Goal: Information Seeking & Learning: Learn about a topic

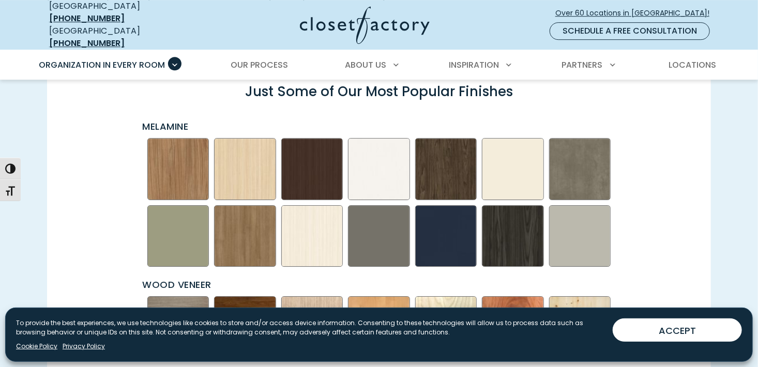
scroll to position [1723, 0]
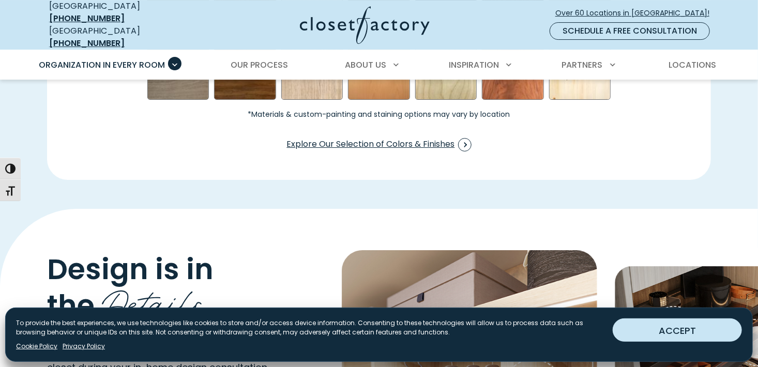
click at [699, 331] on button "ACCEPT" at bounding box center [676, 329] width 129 height 23
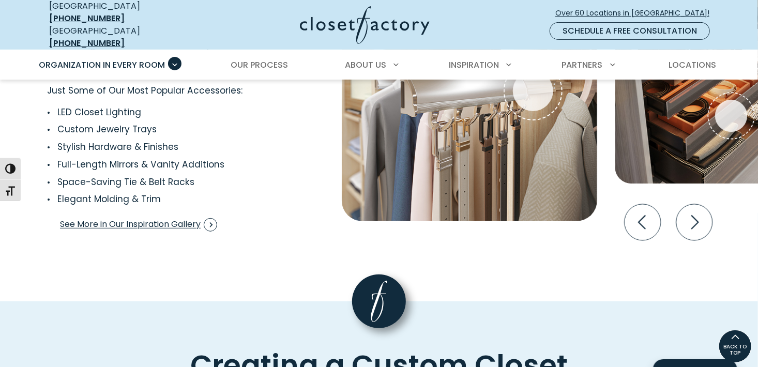
scroll to position [1895, 0]
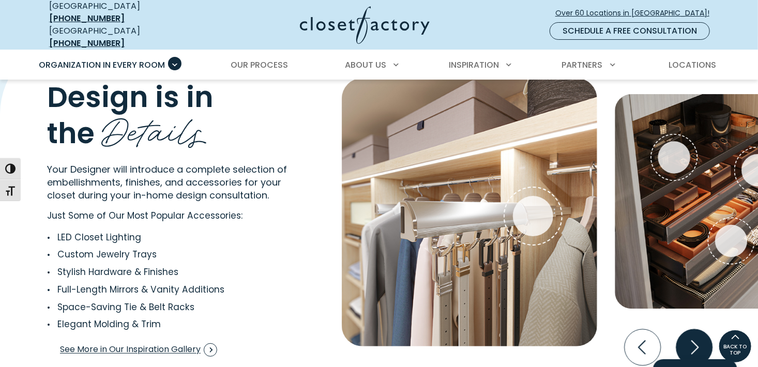
click at [686, 344] on icon "Next slide" at bounding box center [694, 347] width 36 height 36
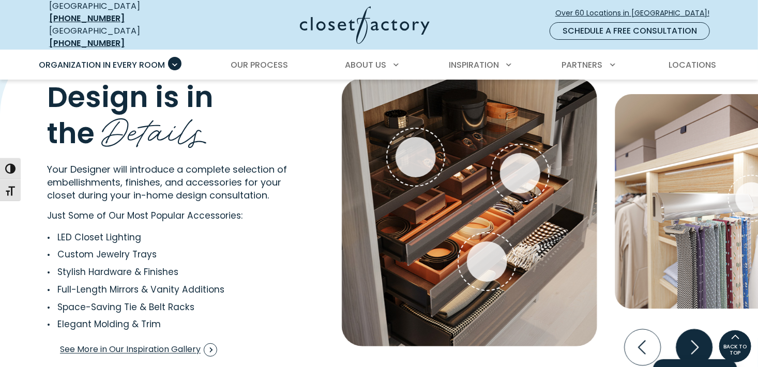
click at [686, 344] on icon "Next slide" at bounding box center [694, 347] width 36 height 36
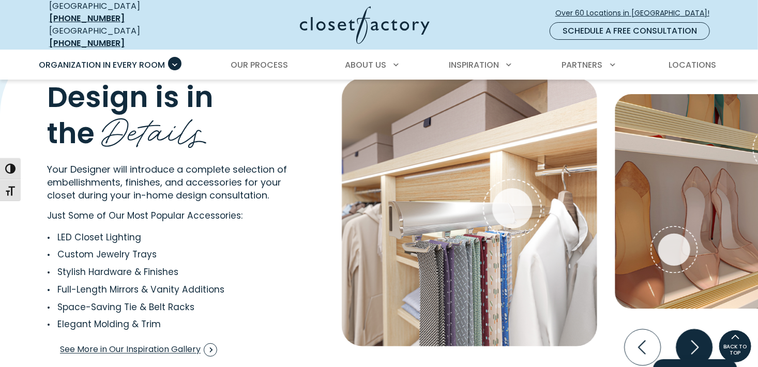
click at [686, 344] on icon "Next slide" at bounding box center [694, 347] width 36 height 36
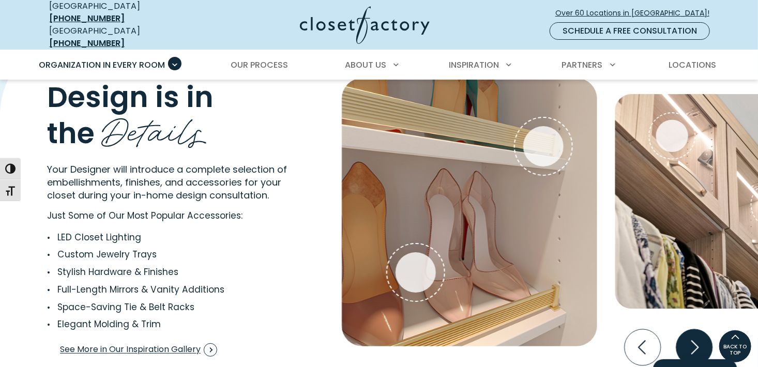
click at [686, 344] on icon "Next slide" at bounding box center [694, 347] width 36 height 36
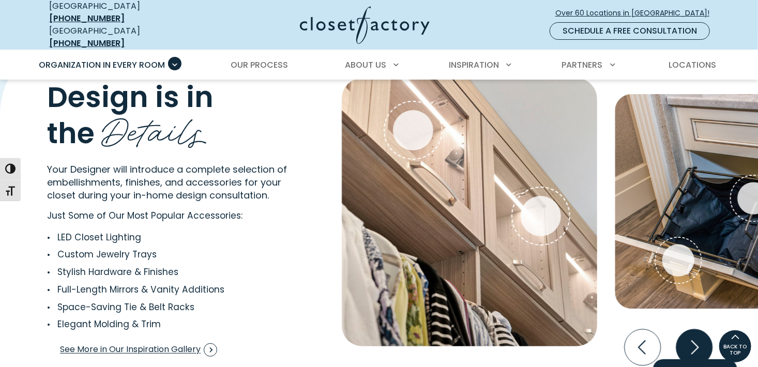
click at [686, 344] on icon "Next slide" at bounding box center [694, 347] width 36 height 36
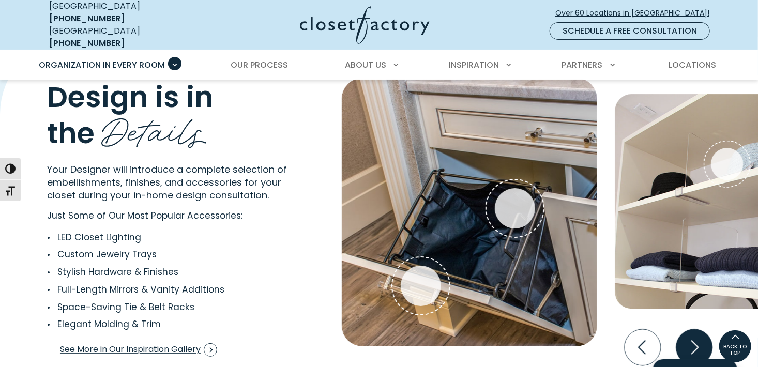
click at [686, 344] on icon "Next slide" at bounding box center [694, 347] width 36 height 36
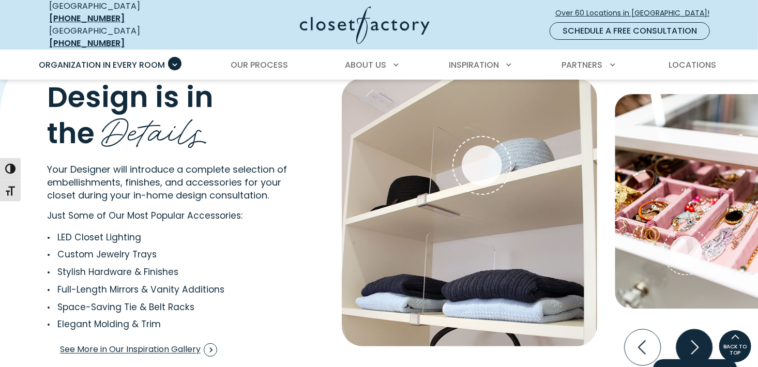
click at [686, 344] on icon "Next slide" at bounding box center [694, 347] width 36 height 36
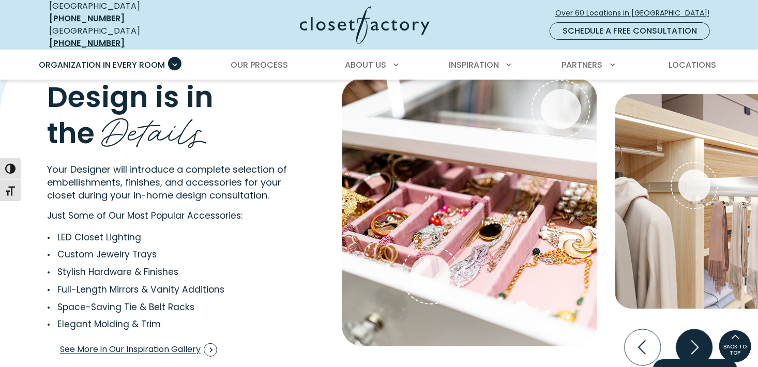
click at [689, 340] on icon "Next slide" at bounding box center [694, 347] width 36 height 36
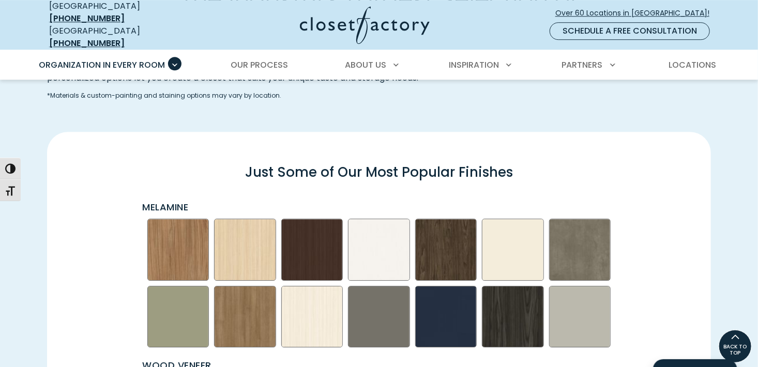
scroll to position [1378, 0]
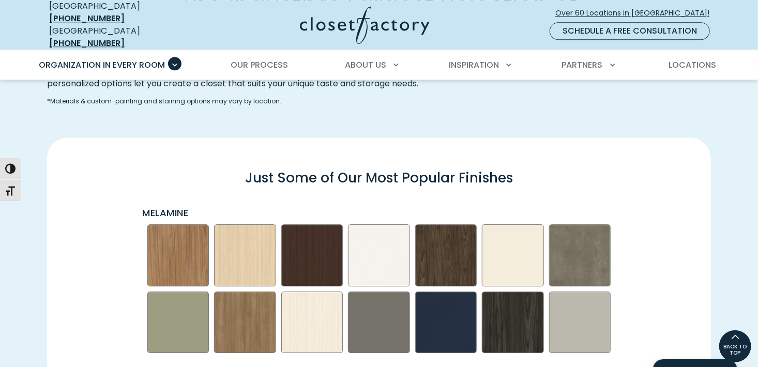
click at [516, 317] on img "Swatch Grid" at bounding box center [513, 322] width 62 height 62
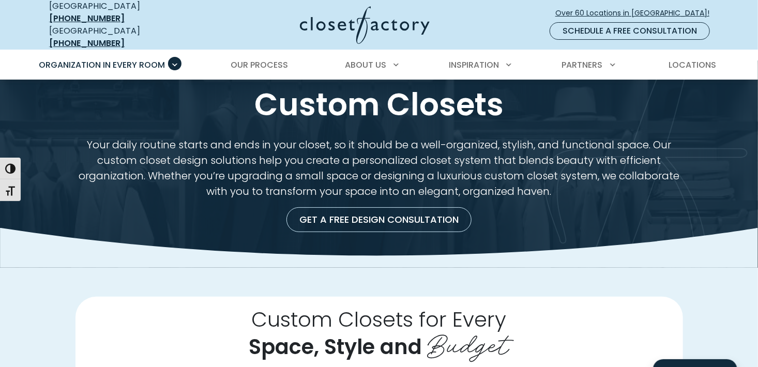
scroll to position [0, 0]
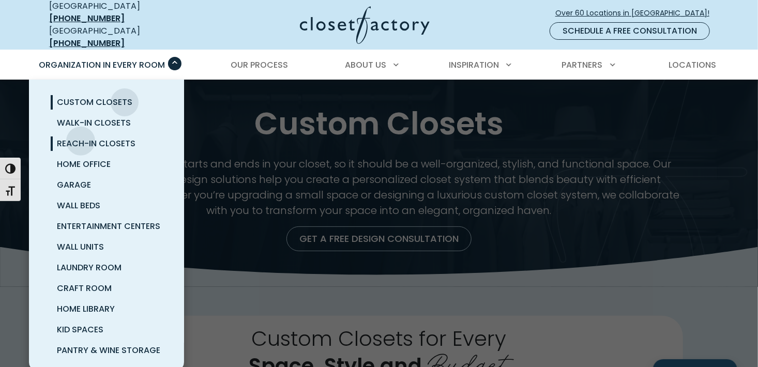
click at [81, 137] on span "Reach-In Closets" at bounding box center [96, 143] width 79 height 12
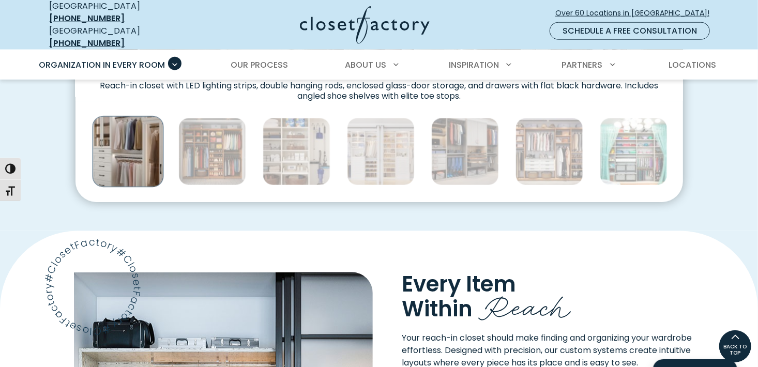
scroll to position [603, 0]
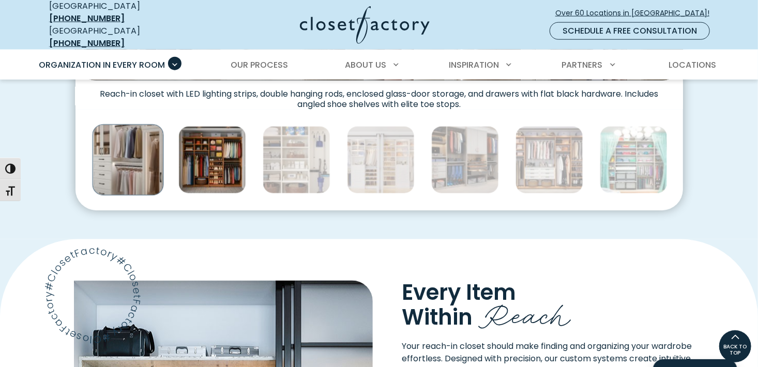
click at [211, 157] on img "Thumbnail Gallery" at bounding box center [212, 160] width 68 height 68
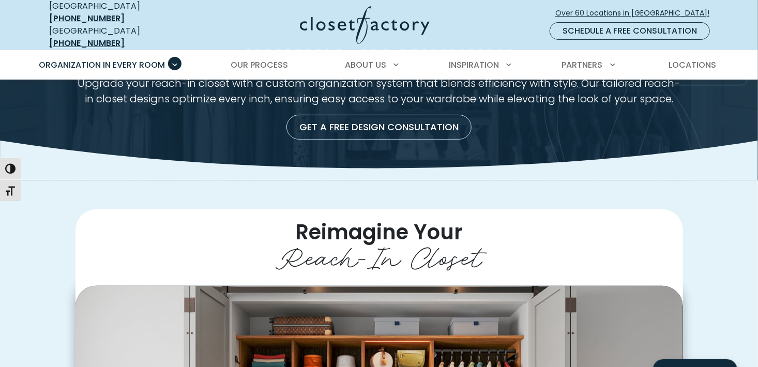
scroll to position [258, 0]
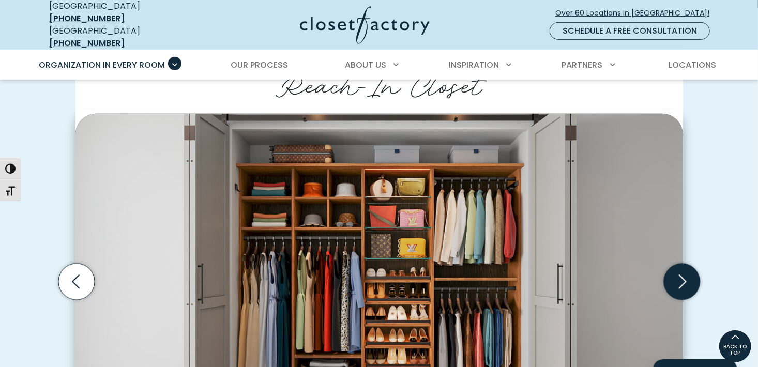
click at [680, 276] on icon "Next slide" at bounding box center [681, 282] width 36 height 36
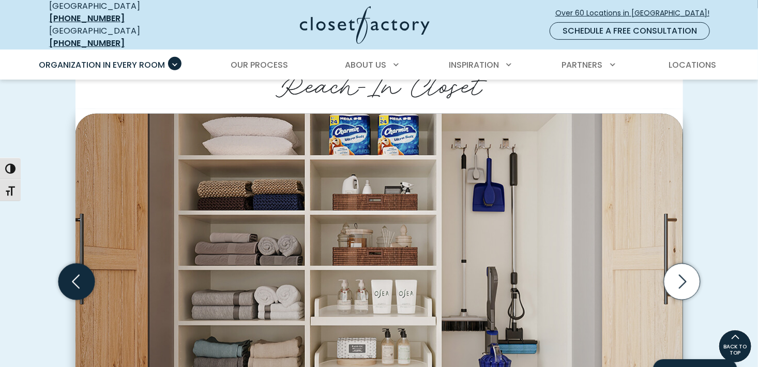
click at [71, 270] on icon "Previous slide" at bounding box center [76, 282] width 36 height 36
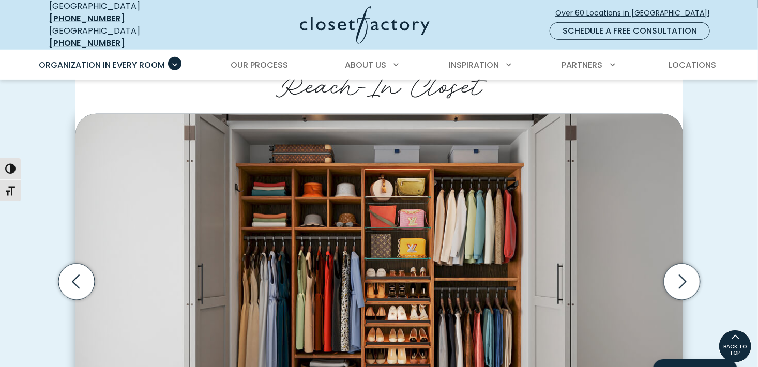
click at [46, 278] on div "Reimagine Your Reach-In Closet Reach-in closet with pull out wire baskets and d…" at bounding box center [379, 296] width 676 height 518
click at [71, 266] on icon "Previous slide" at bounding box center [76, 282] width 36 height 36
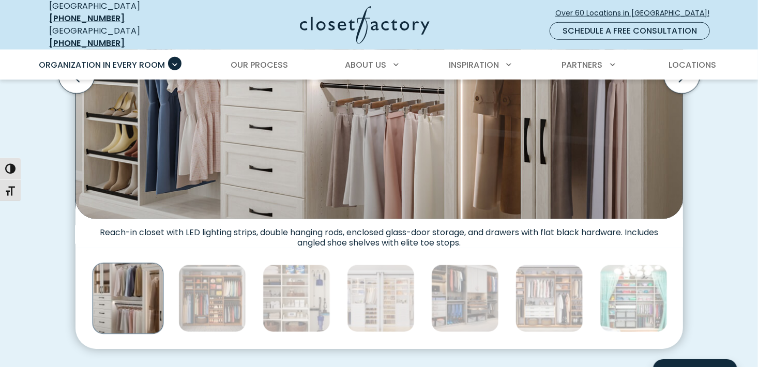
scroll to position [517, 0]
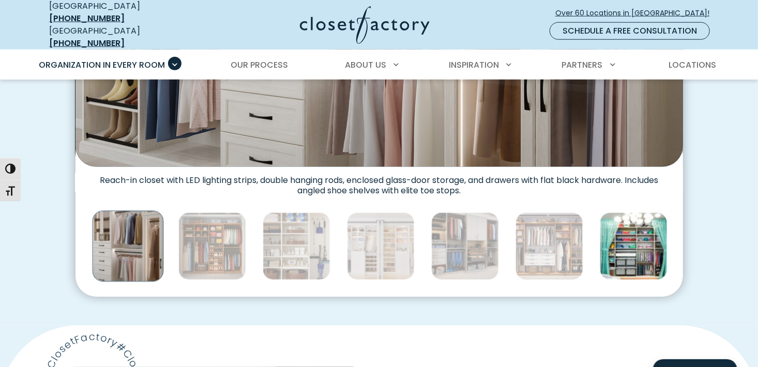
click at [625, 249] on img "Thumbnail Gallery" at bounding box center [634, 246] width 68 height 68
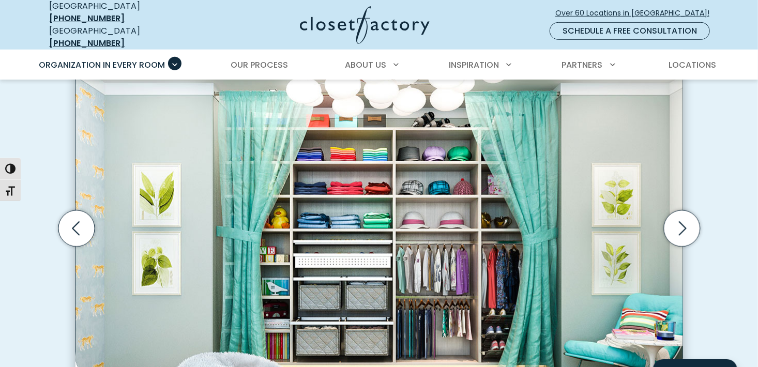
scroll to position [345, 0]
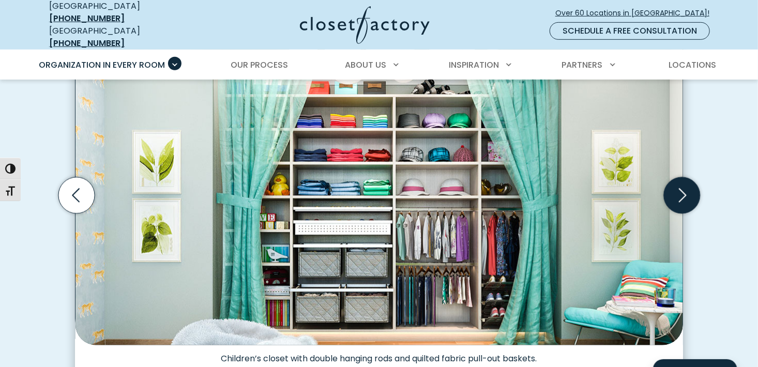
click at [695, 183] on icon "Next slide" at bounding box center [681, 195] width 36 height 36
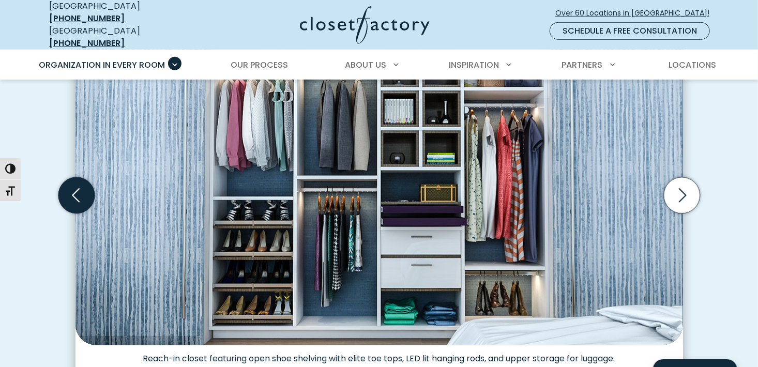
click at [63, 177] on icon "Previous slide" at bounding box center [76, 195] width 36 height 36
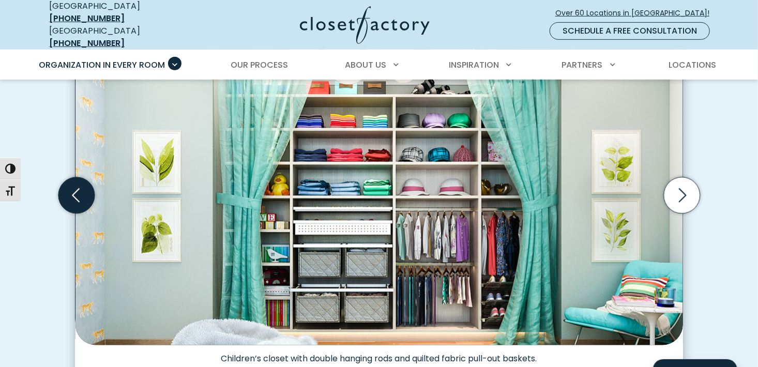
click at [69, 186] on icon "Previous slide" at bounding box center [76, 195] width 36 height 36
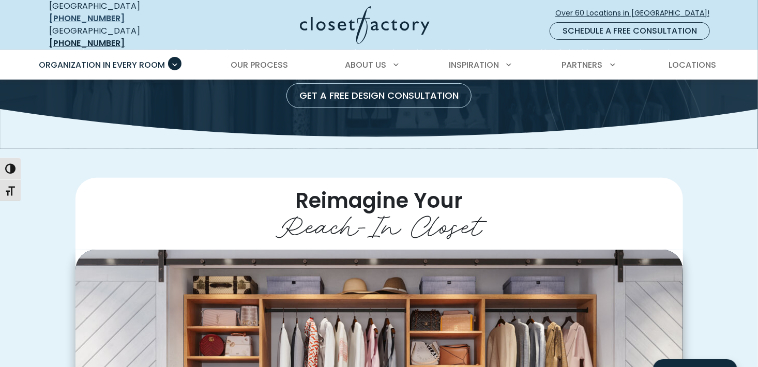
scroll to position [0, 0]
